Goal: Task Accomplishment & Management: Manage account settings

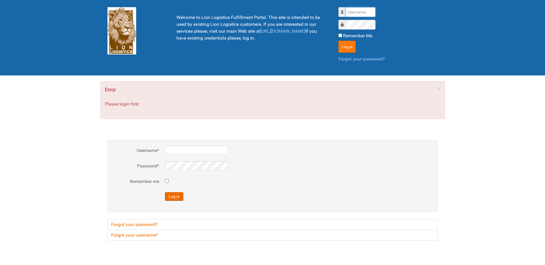
type input "Lion"
click at [347, 48] on button "Log in" at bounding box center [346, 47] width 17 height 12
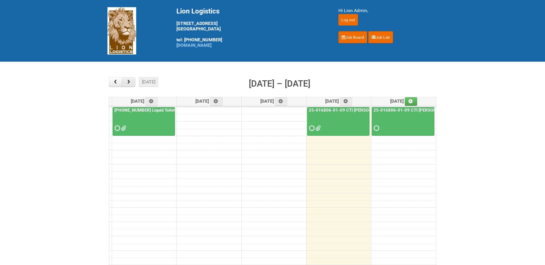
click at [130, 84] on span "button" at bounding box center [128, 82] width 5 height 5
